Goal: Task Accomplishment & Management: Use online tool/utility

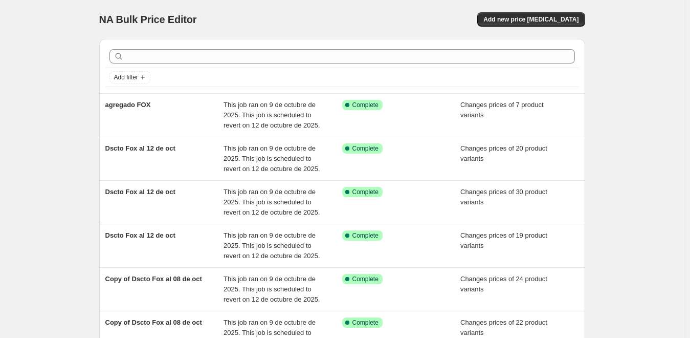
click at [33, 146] on div "NA Bulk Price Editor. This page is ready NA Bulk Price Editor Add new price cha…" at bounding box center [342, 309] width 684 height 619
click at [569, 24] on span "Add new price change job" at bounding box center [530, 19] width 95 height 8
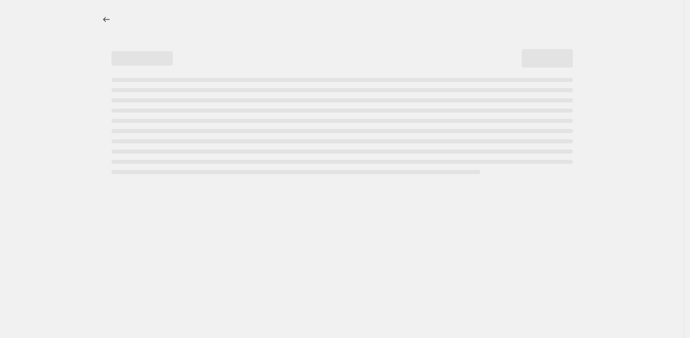
select select "percentage"
